Goal: Task Accomplishment & Management: Use online tool/utility

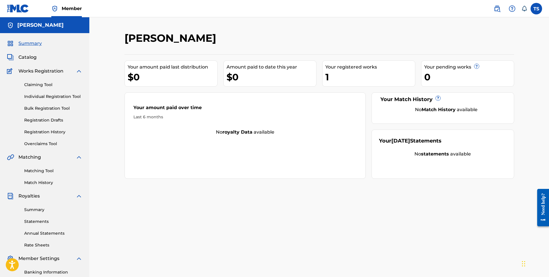
click at [39, 95] on link "Individual Registration Tool" at bounding box center [53, 97] width 58 height 6
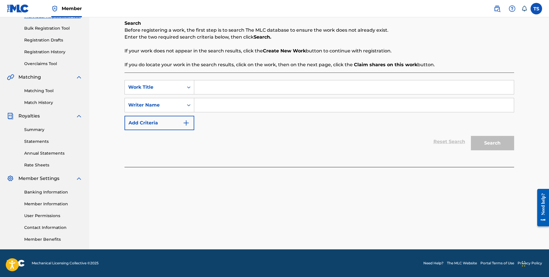
scroll to position [22, 0]
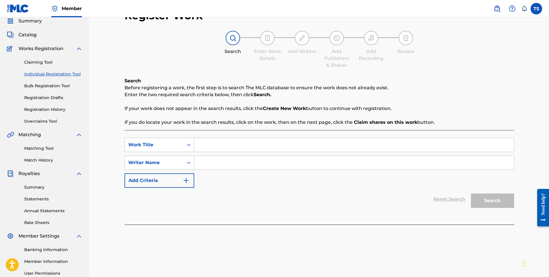
click at [223, 144] on input "Search Form" at bounding box center [354, 145] width 320 height 14
click at [42, 63] on link "Claiming Tool" at bounding box center [53, 62] width 58 height 6
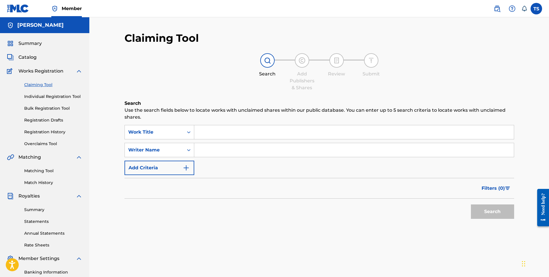
click at [214, 133] on input "Search Form" at bounding box center [354, 132] width 320 height 14
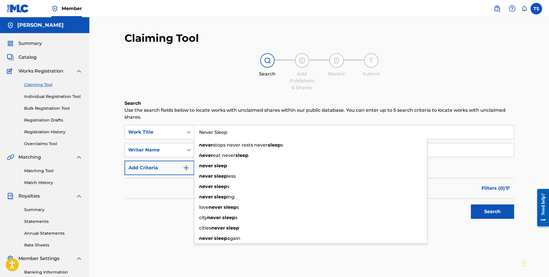
type input "Never Sleep"
click at [207, 92] on div "Claiming Tool Search Add Publishers & Shares Review Submit Search Use the searc…" at bounding box center [320, 141] width 390 height 219
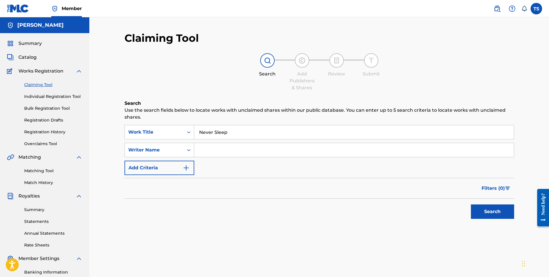
click at [215, 152] on input "Search Form" at bounding box center [354, 150] width 320 height 14
type input "C-Mit"
click at [483, 210] on button "Search" at bounding box center [492, 212] width 43 height 14
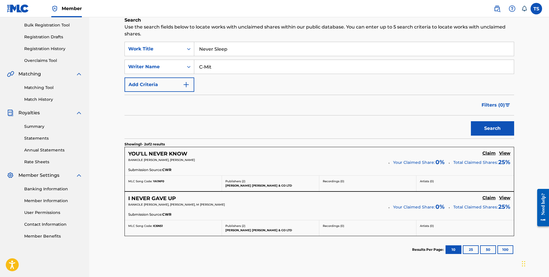
scroll to position [86, 0]
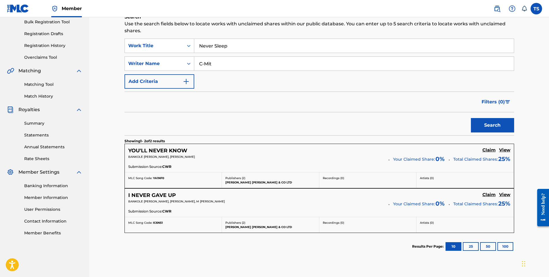
click at [186, 80] on img "Search Form" at bounding box center [186, 81] width 7 height 7
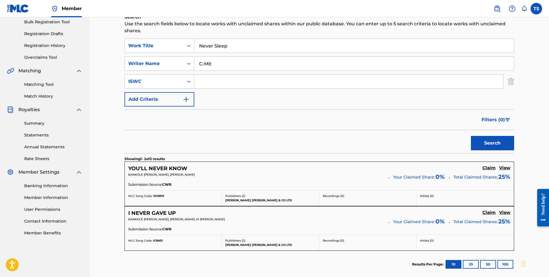
click at [186, 101] on img "Search Form" at bounding box center [186, 99] width 7 height 7
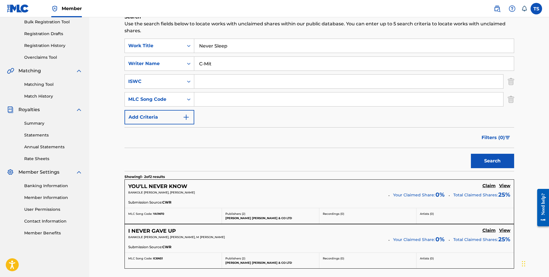
click at [185, 116] on img "Search Form" at bounding box center [186, 117] width 7 height 7
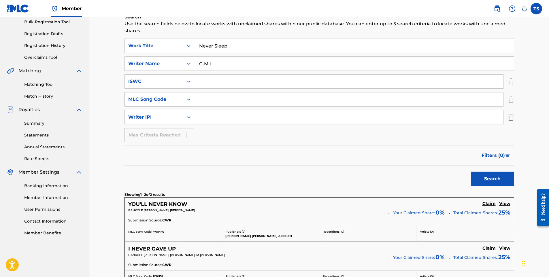
click at [189, 97] on icon "Search Form" at bounding box center [189, 100] width 6 height 6
click at [510, 119] on img "Search Form" at bounding box center [511, 117] width 6 height 14
